Goal: Information Seeking & Learning: Check status

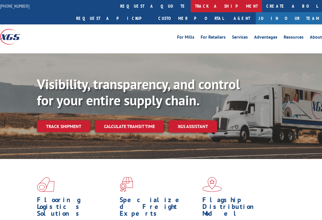
click at [191, 6] on link "track a shipment" at bounding box center [226, 6] width 71 height 12
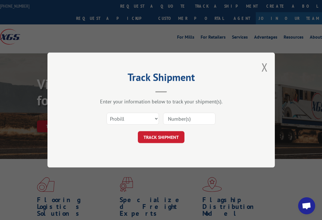
click at [187, 119] on input at bounding box center [189, 119] width 52 height 12
paste input "17470431"
type input "17470431"
click at [175, 134] on button "TRACK SHIPMENT" at bounding box center [161, 137] width 47 height 12
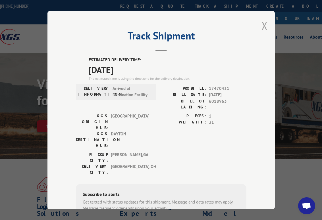
click at [262, 24] on button "Close modal" at bounding box center [265, 25] width 6 height 15
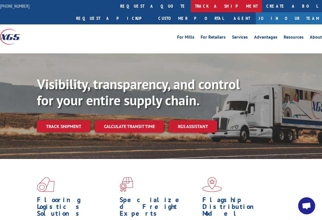
click at [191, 6] on link "track a shipment" at bounding box center [226, 6] width 71 height 12
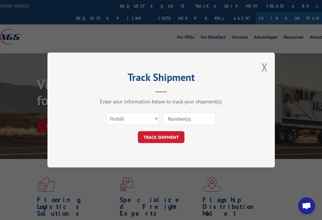
click at [175, 115] on input at bounding box center [189, 119] width 52 height 12
paste input "17470432"
type input "17470432"
click at [162, 140] on button "TRACK SHIPMENT" at bounding box center [161, 137] width 47 height 12
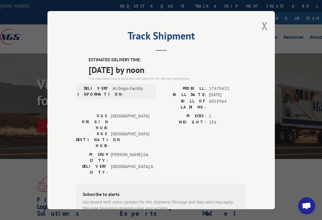
click at [258, 29] on div "Track Shipment ESTIMATED DELIVERY TIME: [DATE] by noon The estimated time is us…" at bounding box center [161, 110] width 228 height 198
click at [262, 25] on button "Close modal" at bounding box center [265, 25] width 6 height 15
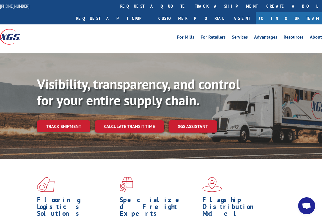
drag, startPoint x: 148, startPoint y: 7, endPoint x: 148, endPoint y: 11, distance: 4.8
click at [191, 7] on link "track a shipment" at bounding box center [226, 6] width 71 height 12
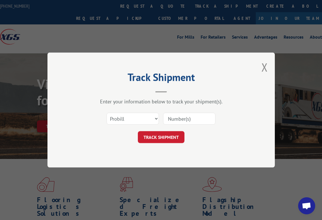
click at [184, 123] on input at bounding box center [189, 119] width 52 height 12
paste input "17470710"
type input "17470710"
click at [174, 136] on button "TRACK SHIPMENT" at bounding box center [161, 137] width 47 height 12
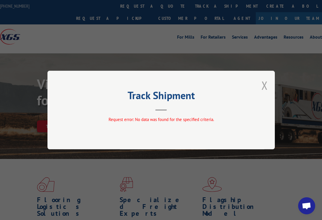
drag, startPoint x: 275, startPoint y: 82, endPoint x: 267, endPoint y: 89, distance: 10.4
click at [273, 84] on div "Track Shipment Request error: No data was found for the specified criteria." at bounding box center [161, 110] width 322 height 220
click at [266, 89] on button "Close modal" at bounding box center [265, 85] width 6 height 15
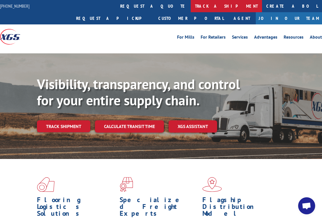
click at [191, 3] on link "track a shipment" at bounding box center [226, 6] width 71 height 12
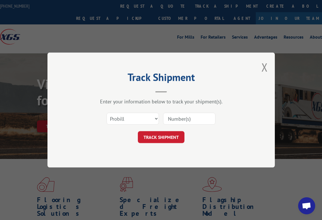
click at [166, 117] on input at bounding box center [189, 119] width 52 height 12
paste input "17470710"
type input "17470710"
click at [167, 135] on button "TRACK SHIPMENT" at bounding box center [161, 137] width 47 height 12
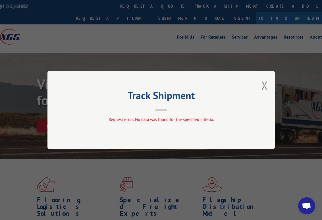
click at [269, 88] on div "Track Shipment Request error: No data was found for the specified criteria." at bounding box center [161, 110] width 228 height 79
click at [268, 85] on div "Track Shipment Request error: No data was found for the specified criteria." at bounding box center [161, 110] width 228 height 79
click at [267, 85] on button "Close modal" at bounding box center [265, 85] width 6 height 15
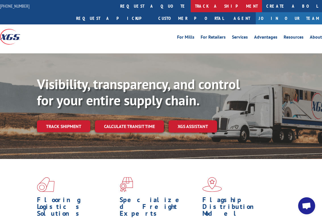
click at [191, 7] on link "track a shipment" at bounding box center [226, 6] width 71 height 12
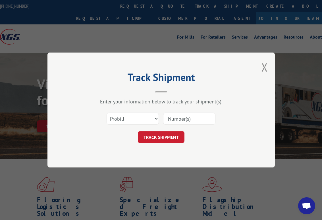
click at [182, 120] on input at bounding box center [189, 119] width 52 height 12
paste input "17229214"
type input "17229214"
click at [168, 140] on button "TRACK SHIPMENT" at bounding box center [161, 137] width 47 height 12
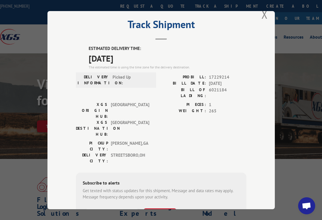
scroll to position [23, 0]
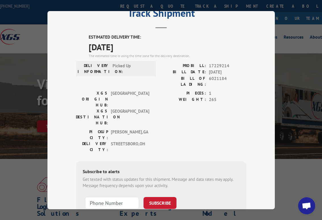
click at [278, 16] on div "Track Shipment ESTIMATED DELIVERY TIME: [DATE] The estimated time is using the …" at bounding box center [161, 110] width 322 height 220
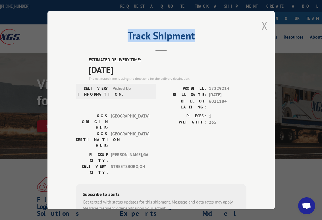
click at [260, 22] on div "Track Shipment ESTIMATED DELIVERY TIME: [DATE] The estimated time is using the …" at bounding box center [161, 110] width 228 height 198
click at [262, 22] on button "Close modal" at bounding box center [265, 25] width 6 height 15
